Goal: Task Accomplishment & Management: Complete application form

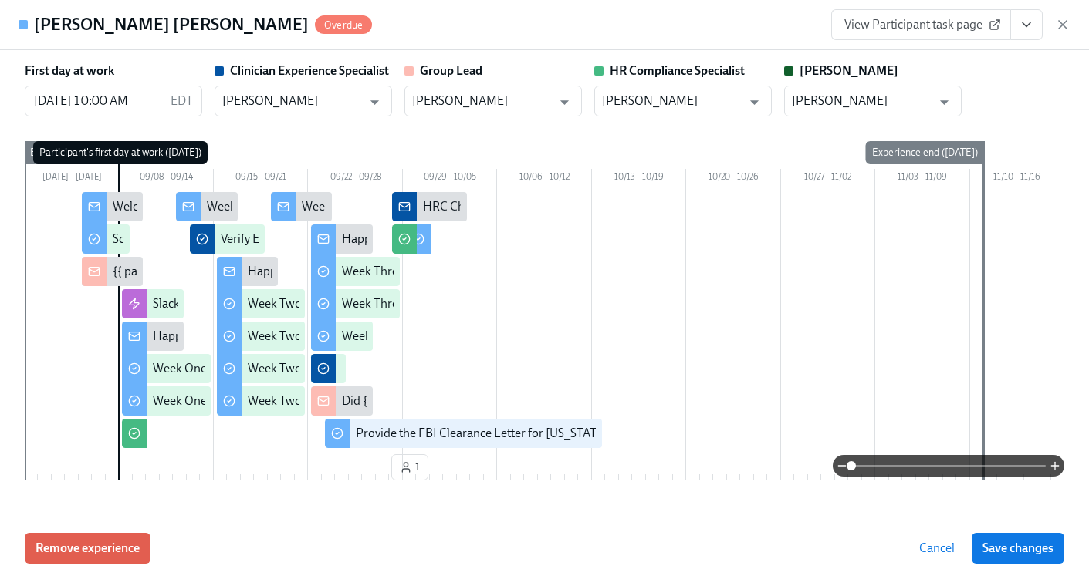
scroll to position [0, 21869]
click at [1063, 25] on icon "button" at bounding box center [1063, 25] width 8 height 8
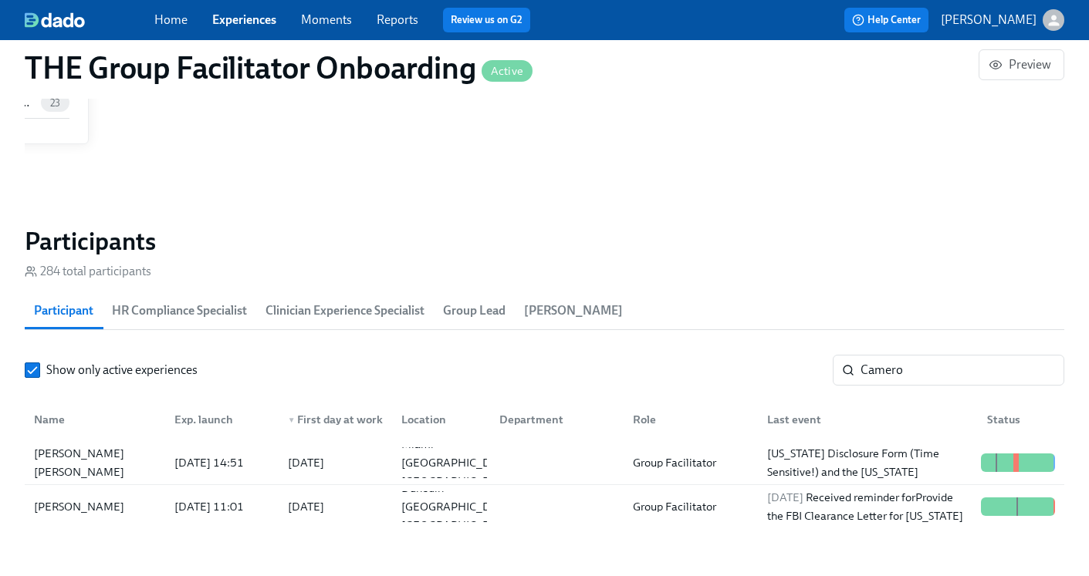
click at [233, 22] on link "Experiences" at bounding box center [244, 19] width 64 height 15
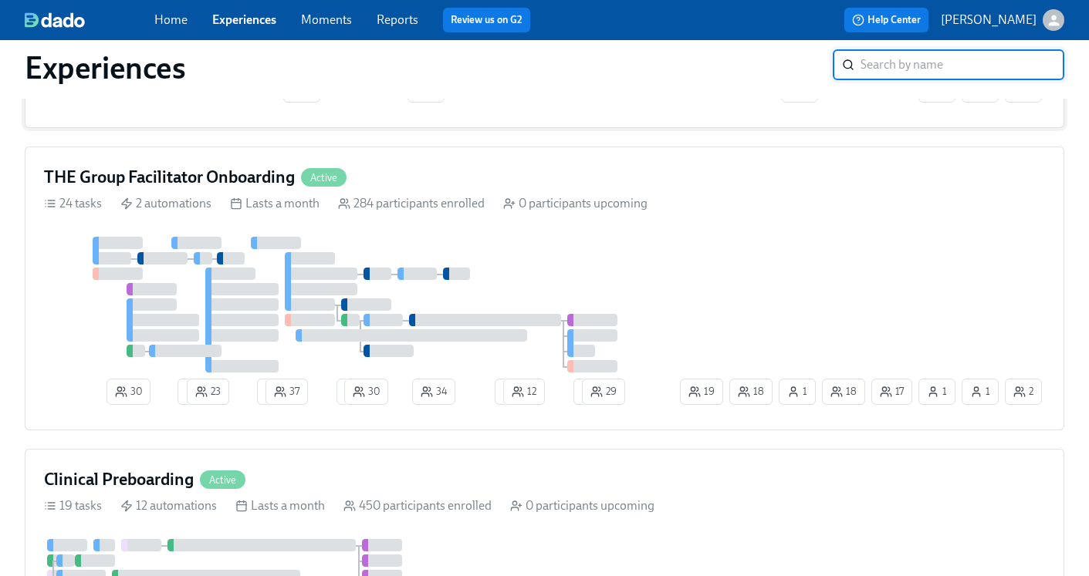
scroll to position [302, 0]
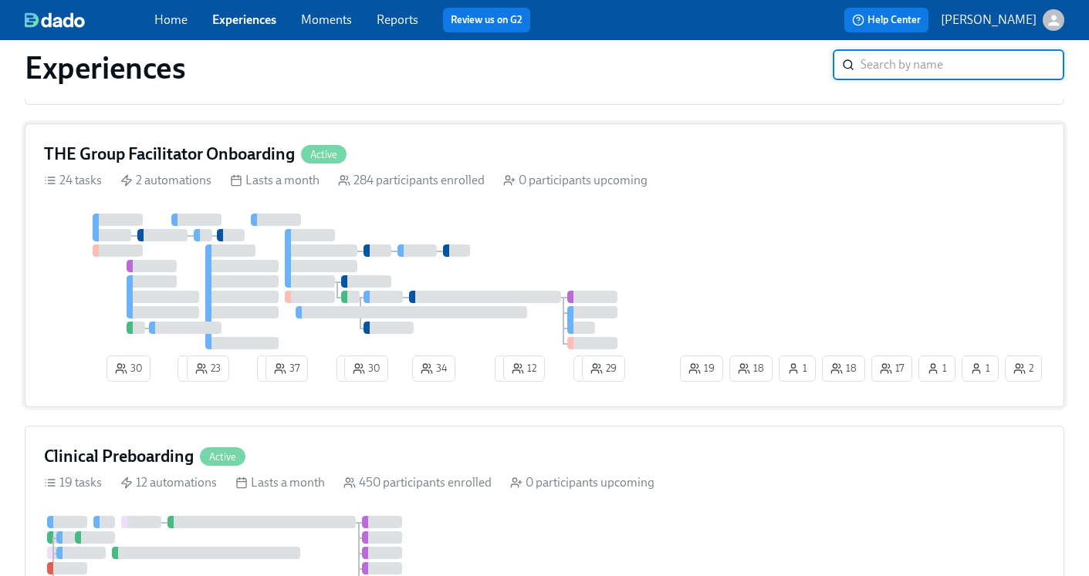
click at [117, 150] on h4 "THE Group Facilitator Onboarding" at bounding box center [169, 154] width 251 height 23
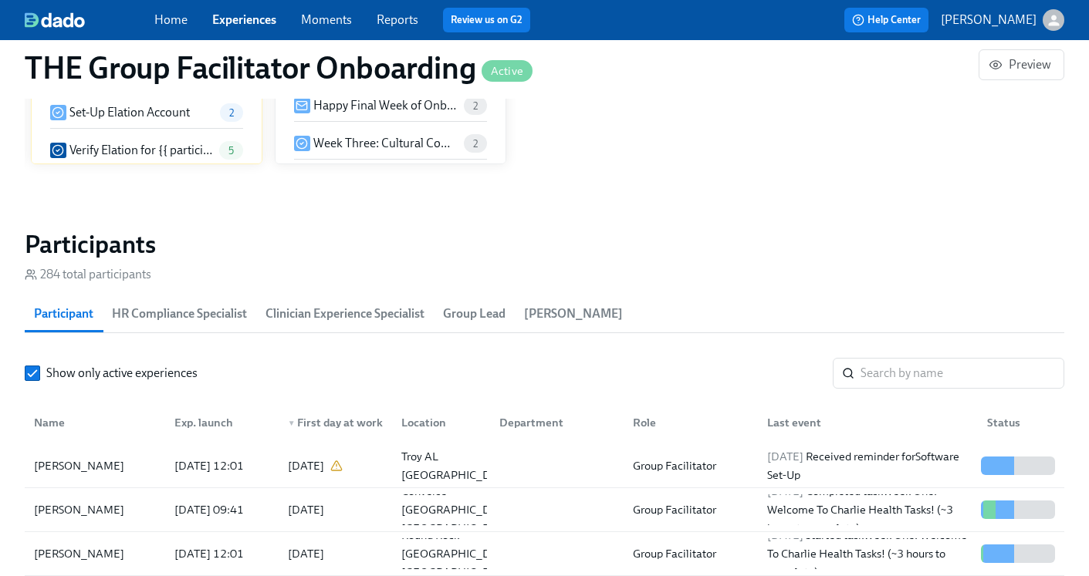
scroll to position [1238, 0]
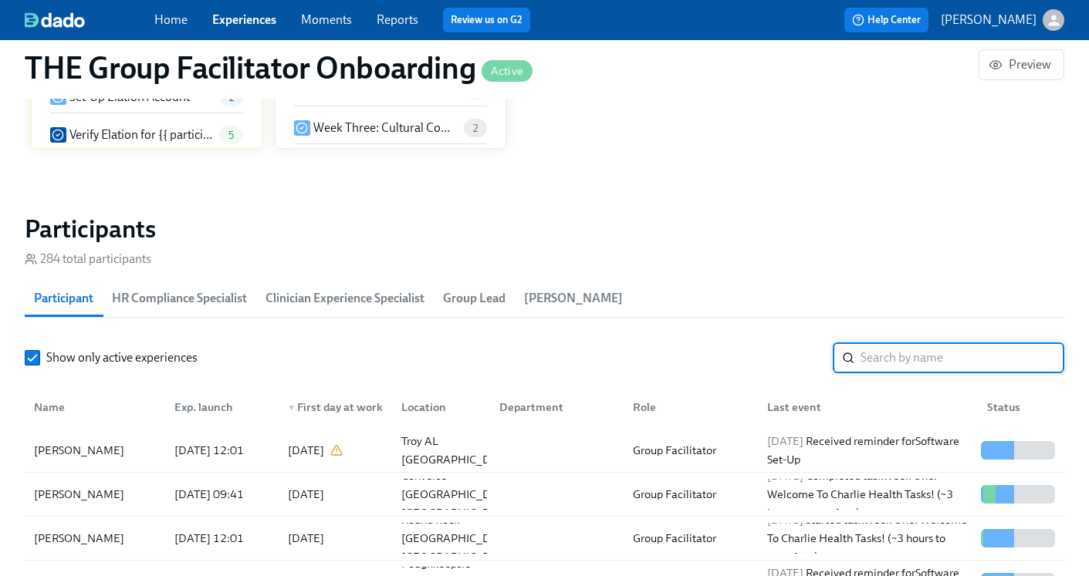
click at [904, 363] on input "search" at bounding box center [962, 358] width 204 height 31
paste input "1254001"
type input "1254001"
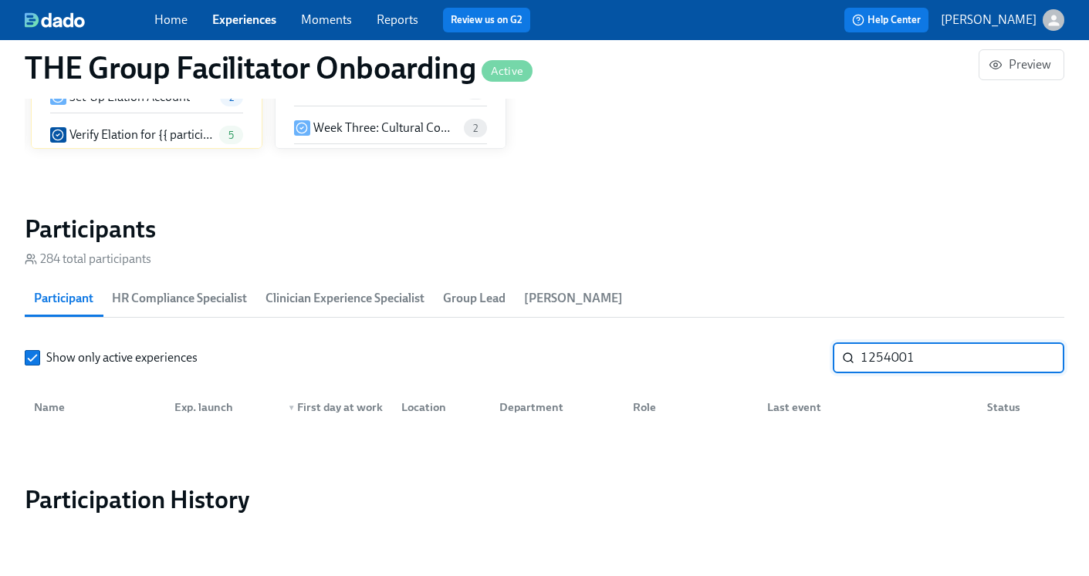
drag, startPoint x: 938, startPoint y: 359, endPoint x: 819, endPoint y: 356, distance: 118.9
click at [819, 356] on div "Show only active experiences 1254001 ​" at bounding box center [544, 358] width 1039 height 31
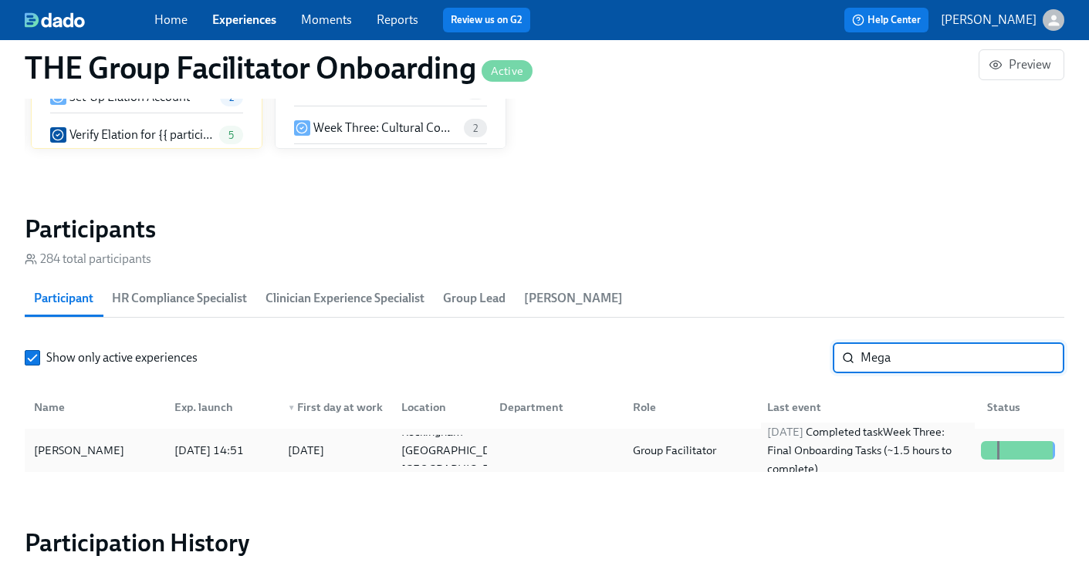
type input "Mega"
click at [813, 441] on div "2025/09/25 Completed task Week Three: Final Onboarding Tasks (~1.5 hours to com…" at bounding box center [868, 451] width 214 height 56
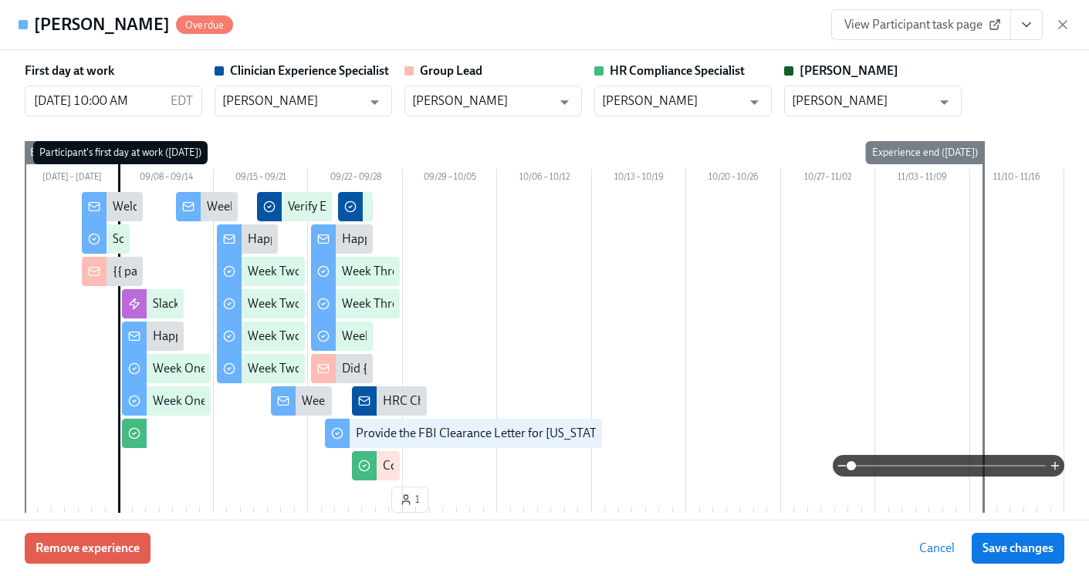
click at [1022, 30] on icon "View task page" at bounding box center [1026, 24] width 15 height 15
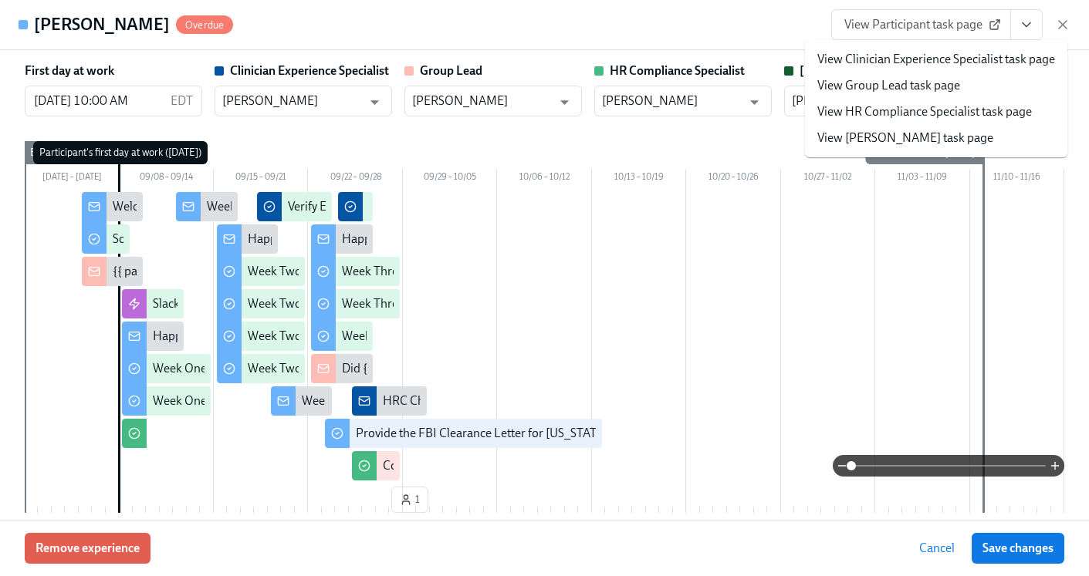
click at [938, 109] on link "View HR Compliance Specialist task page" at bounding box center [924, 111] width 215 height 17
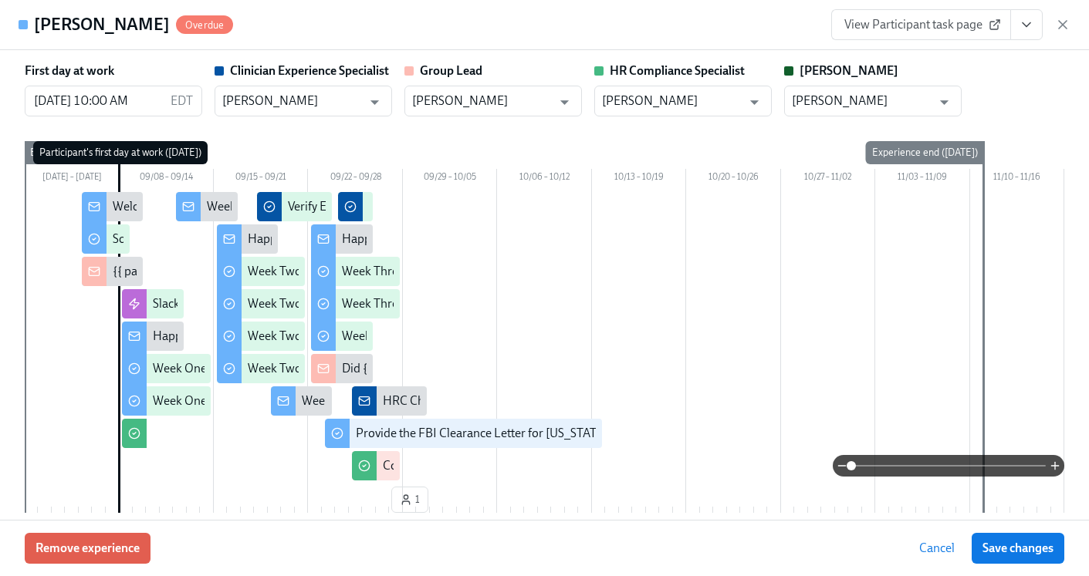
scroll to position [0, 21828]
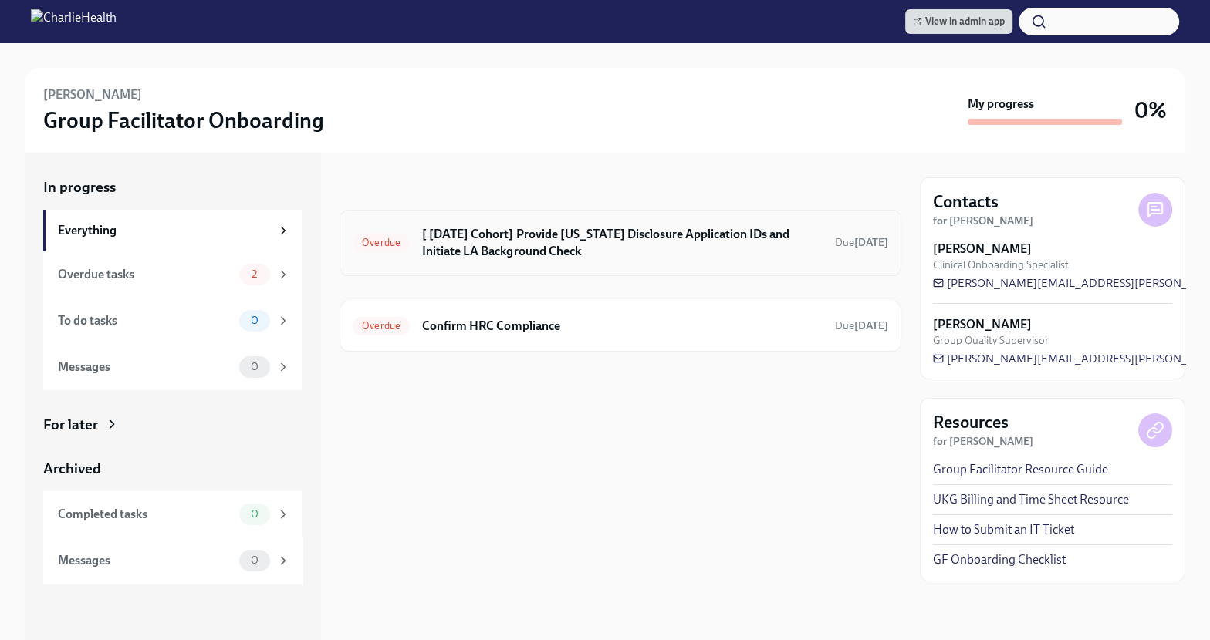
click at [556, 241] on h6 "[ [DATE] Cohort] Provide [US_STATE] Disclosure Application IDs and Initiate LA …" at bounding box center [622, 243] width 400 height 34
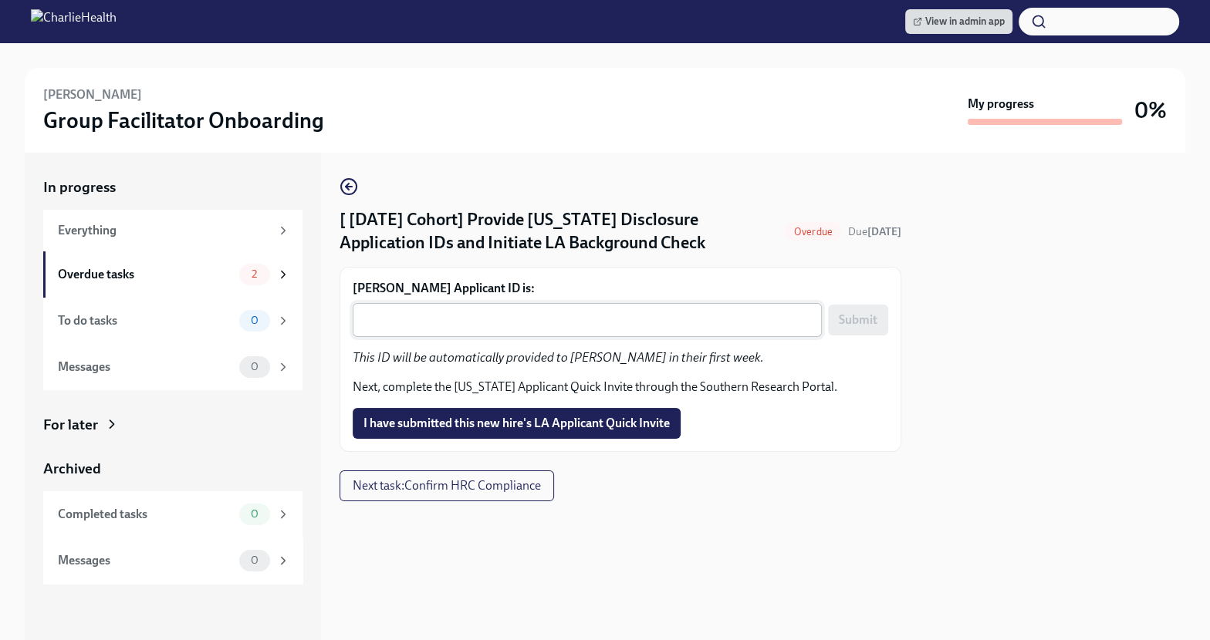
click at [477, 316] on textarea "[PERSON_NAME] Applicant ID is:" at bounding box center [587, 320] width 451 height 19
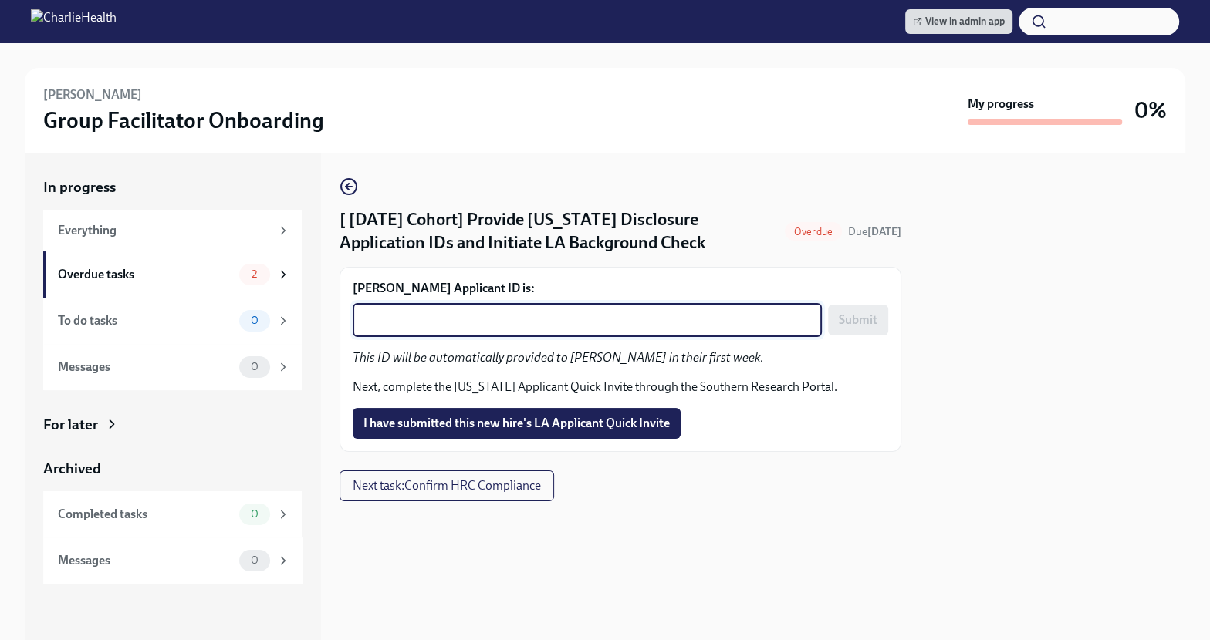
paste textarea "1254001"
type textarea "1254001"
click at [858, 326] on span "Submit" at bounding box center [858, 320] width 39 height 15
